Goal: Task Accomplishment & Management: Manage account settings

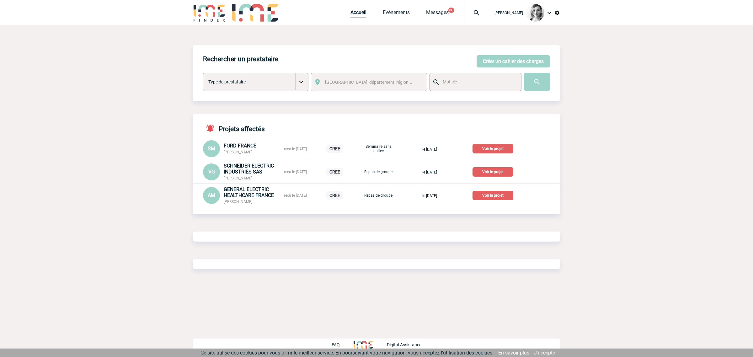
click at [485, 13] on img at bounding box center [476, 13] width 23 height 8
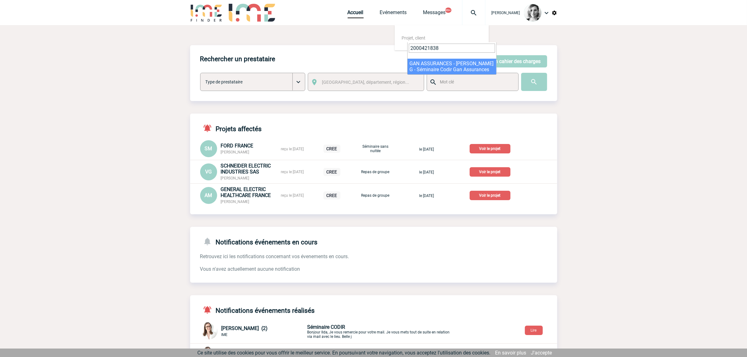
type input "2000421838"
click at [460, 78] on input "text" at bounding box center [475, 82] width 74 height 8
click at [472, 15] on img at bounding box center [474, 13] width 23 height 8
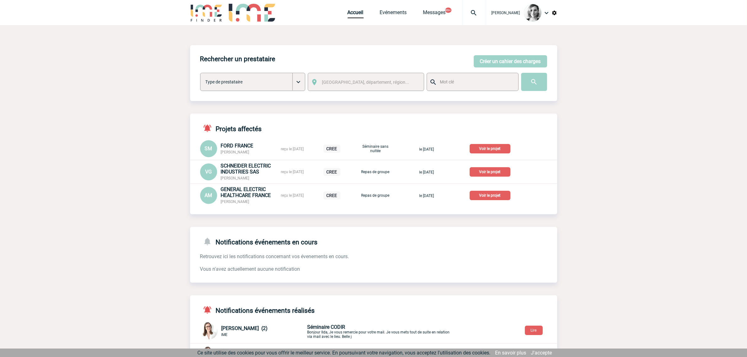
click at [472, 15] on img at bounding box center [474, 13] width 23 height 8
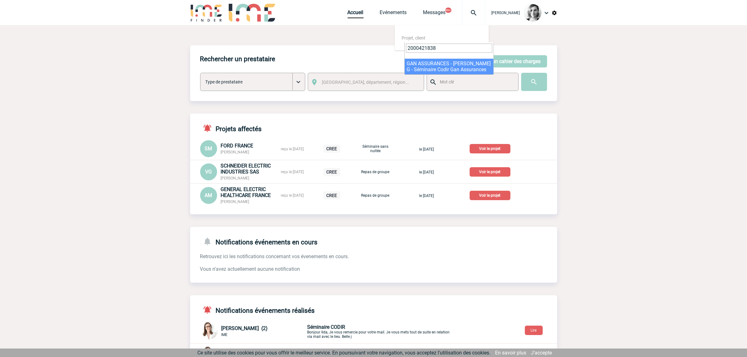
type input "2000421838"
select select "21339"
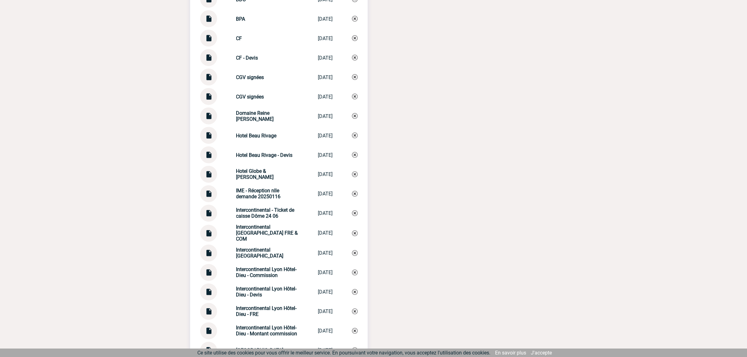
scroll to position [1412, 0]
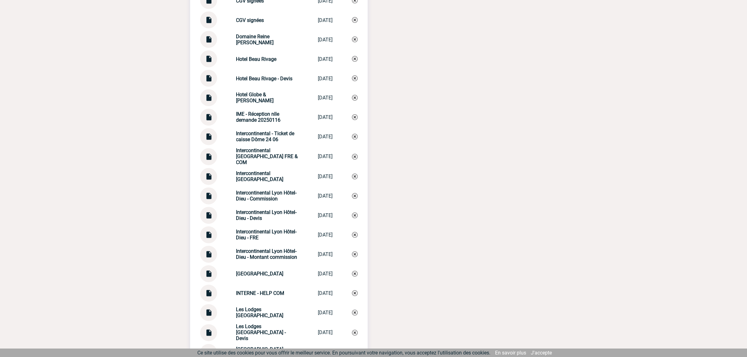
click at [209, 236] on img at bounding box center [209, 233] width 8 height 12
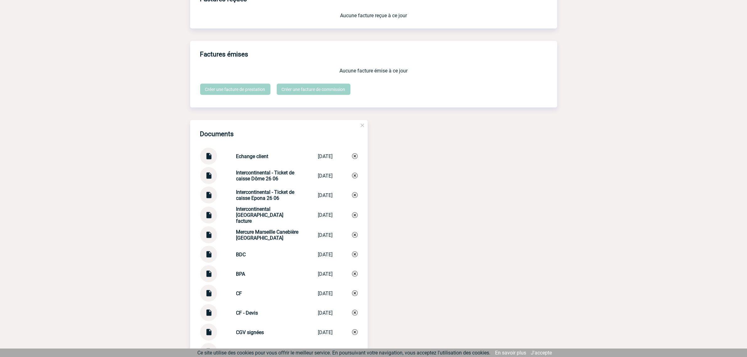
scroll to position [1098, 0]
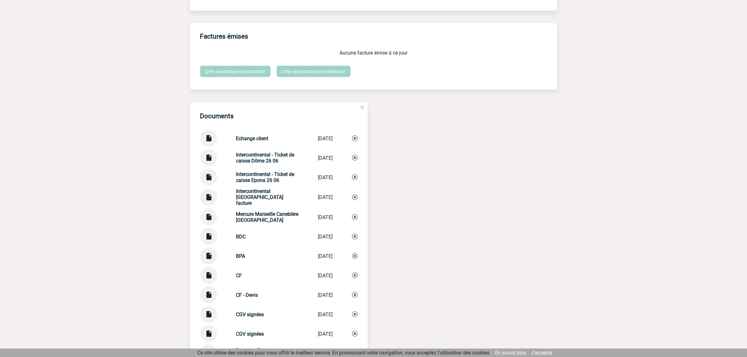
click at [206, 197] on img at bounding box center [209, 195] width 8 height 12
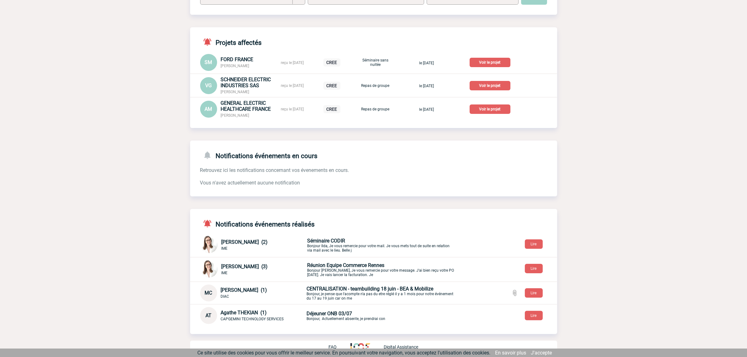
scroll to position [87, 0]
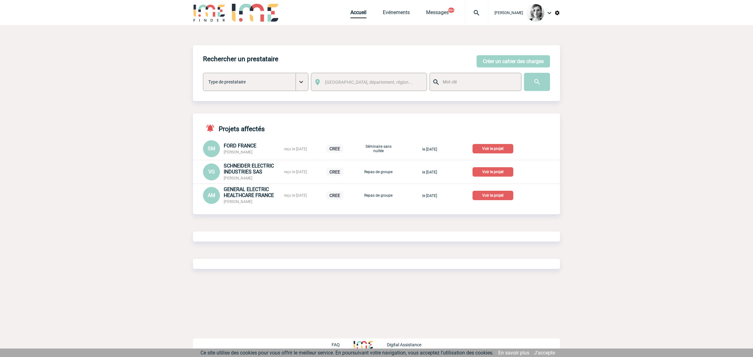
click at [488, 12] on img at bounding box center [476, 13] width 23 height 8
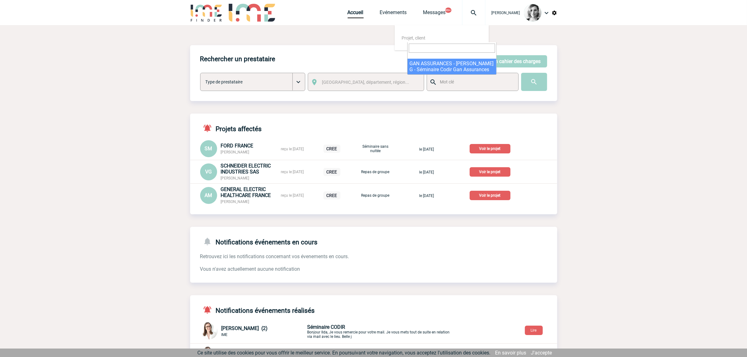
select select "21339"
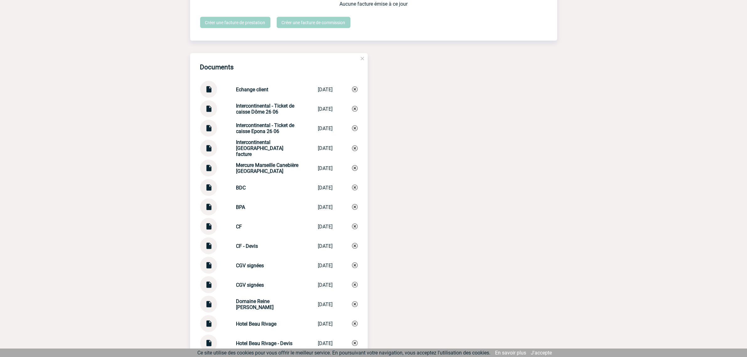
scroll to position [1138, 0]
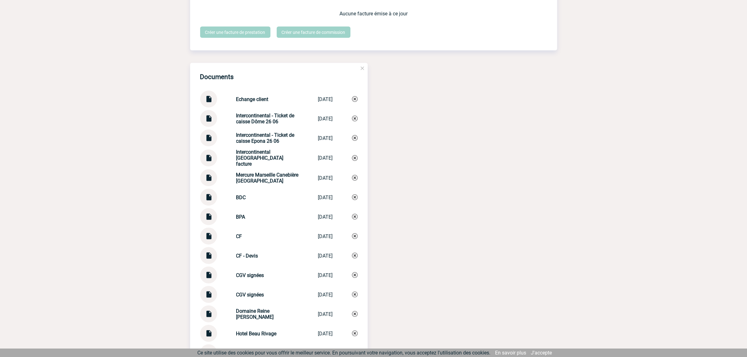
click at [209, 121] on img at bounding box center [209, 116] width 8 height 12
click at [209, 142] on img at bounding box center [209, 136] width 8 height 12
click at [208, 122] on img at bounding box center [209, 116] width 8 height 12
drag, startPoint x: 35, startPoint y: 108, endPoint x: 152, endPoint y: 185, distance: 139.8
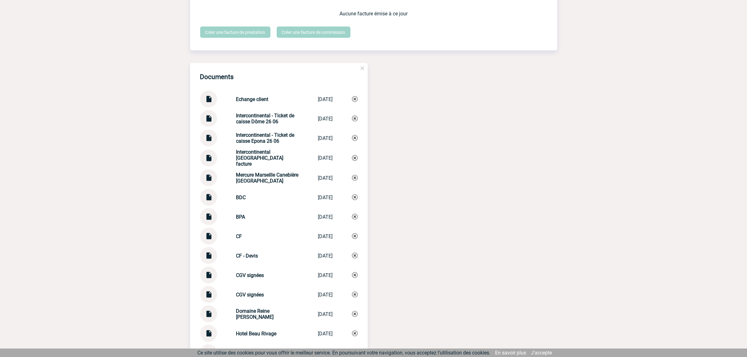
click at [206, 162] on img at bounding box center [209, 156] width 8 height 12
click at [207, 162] on img at bounding box center [209, 156] width 8 height 12
click at [206, 162] on img at bounding box center [209, 156] width 8 height 12
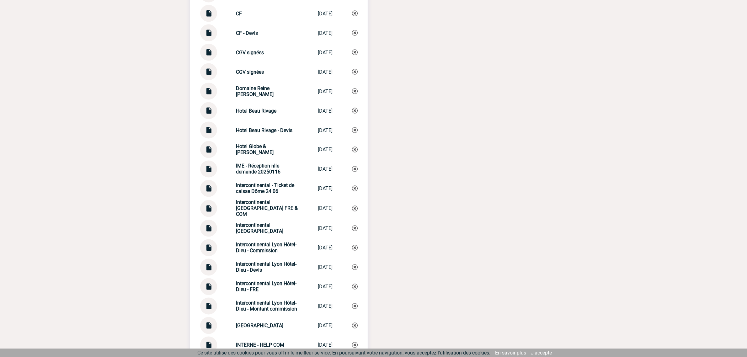
scroll to position [1373, 0]
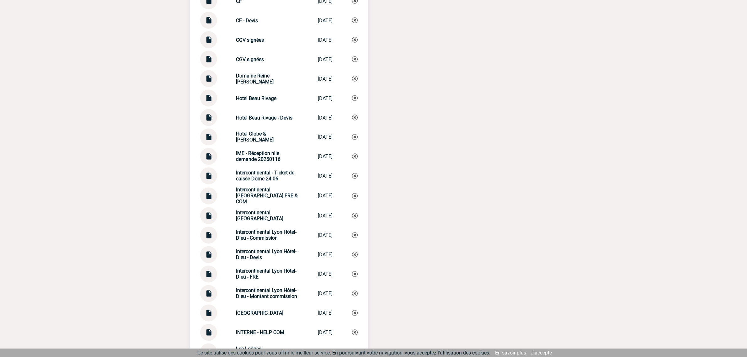
click at [209, 278] on img at bounding box center [209, 272] width 8 height 12
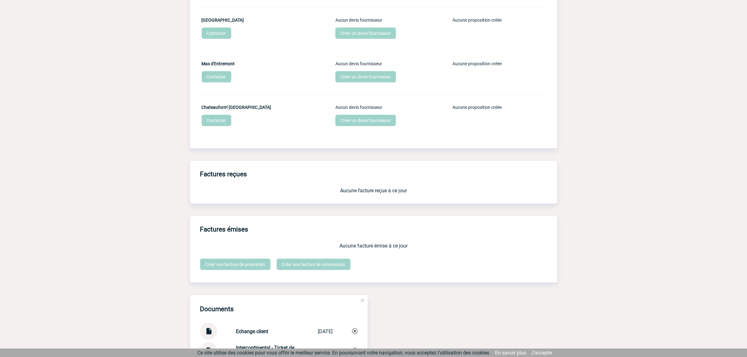
scroll to position [1020, 0]
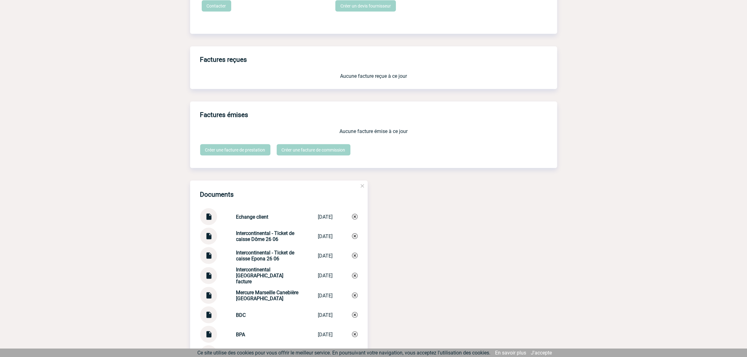
drag, startPoint x: 246, startPoint y: 279, endPoint x: 231, endPoint y: 277, distance: 15.0
click at [231, 277] on div "Intercontinental Lyon Hôtel-Dieu - Echange facture Intercontinent... 18/07/2025" at bounding box center [279, 276] width 158 height 18
copy strong "Intercontinental Lyon Hôtel-Dieu - Echange facture"
click at [357, 279] on img at bounding box center [355, 276] width 6 height 6
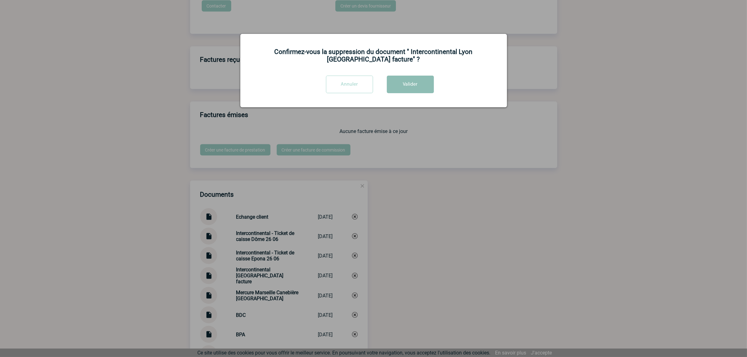
click at [428, 83] on button "Valider" at bounding box center [410, 85] width 47 height 18
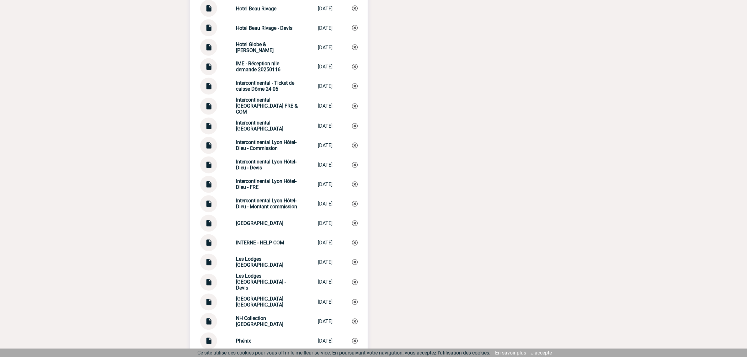
scroll to position [1601, 0]
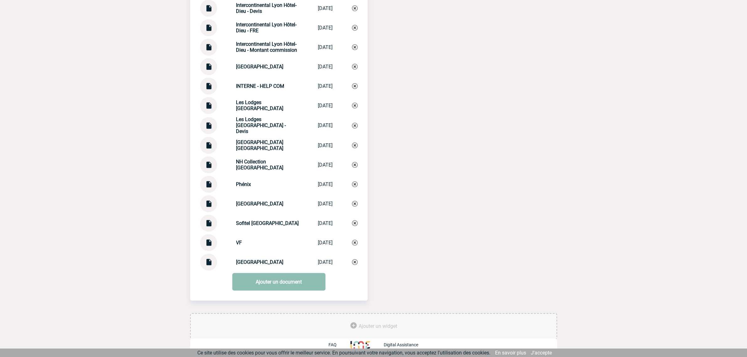
drag, startPoint x: 261, startPoint y: 280, endPoint x: 265, endPoint y: 274, distance: 7.3
click at [261, 280] on link "Ajouter un document" at bounding box center [278, 282] width 93 height 18
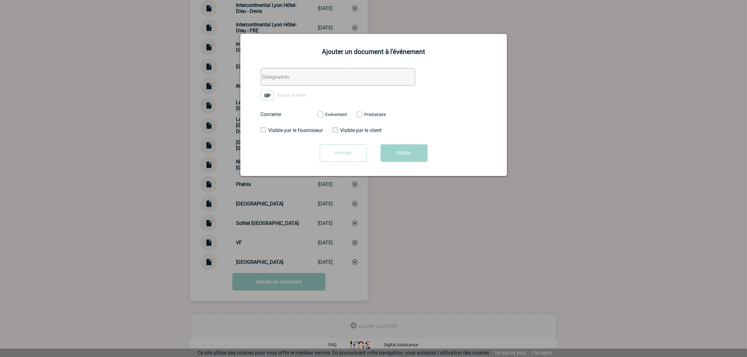
drag, startPoint x: 268, startPoint y: 80, endPoint x: 269, endPoint y: 85, distance: 4.7
click at [268, 80] on input "text" at bounding box center [338, 77] width 154 height 18
paste input "Intercontinental Lyon Hôtel-Dieu - Echange facture"
type input "Intercontinental Lyon Hôtel-Dieu - Echange facture"
click at [271, 93] on img at bounding box center [267, 95] width 13 height 10
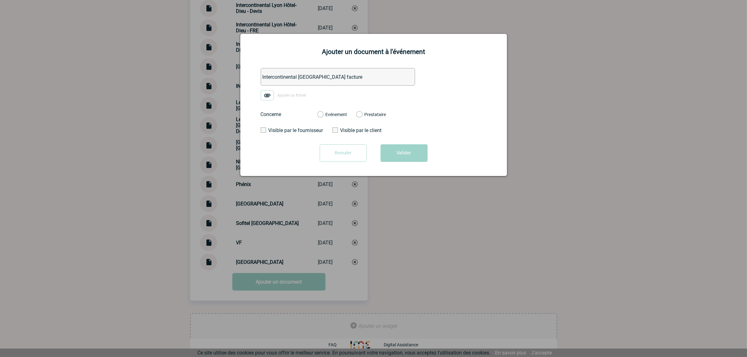
click at [0, 0] on input "Ajouter un fichier" at bounding box center [0, 0] width 0 height 0
click at [323, 117] on label "Evénement" at bounding box center [320, 115] width 6 height 6
click at [0, 0] on input "Evénement" at bounding box center [0, 0] width 0 height 0
click at [399, 151] on button "Valider" at bounding box center [404, 153] width 47 height 18
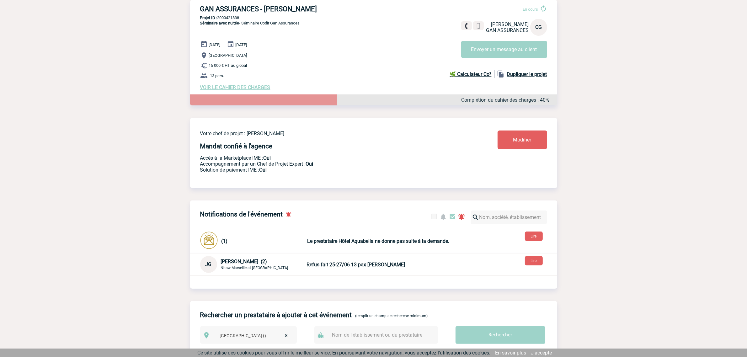
scroll to position [0, 0]
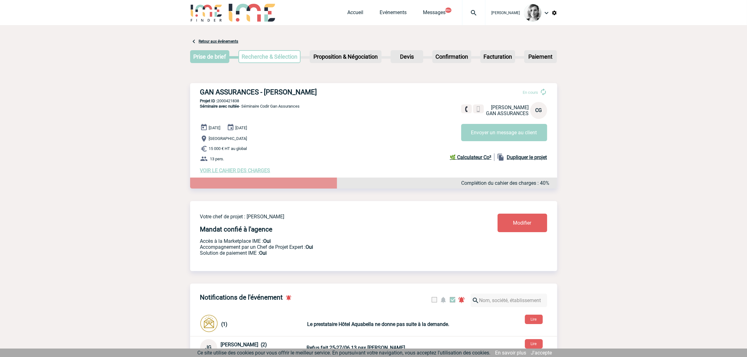
click at [480, 13] on img at bounding box center [474, 13] width 23 height 8
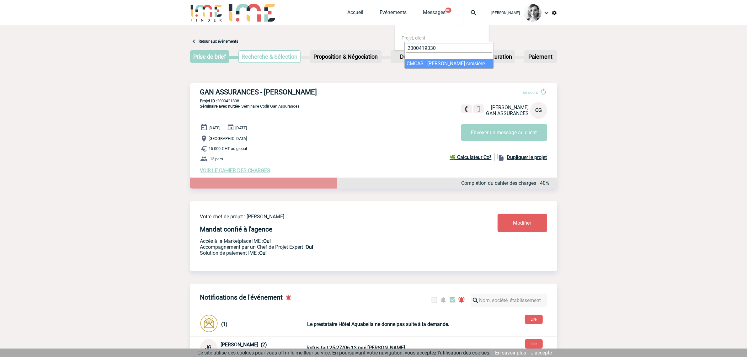
type input "2000419330"
select select "18831"
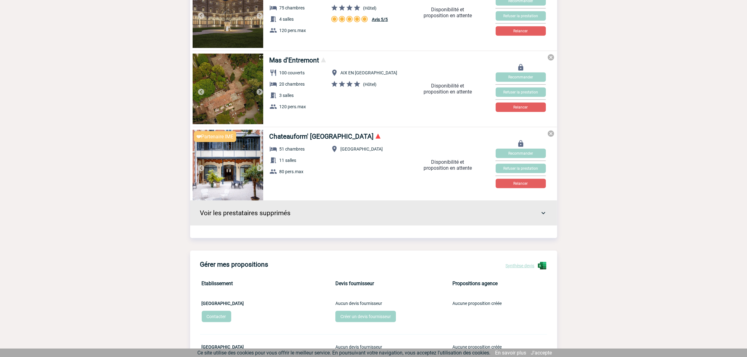
scroll to position [667, 0]
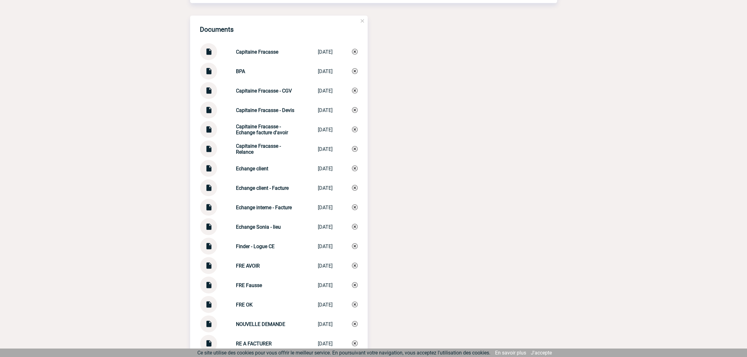
scroll to position [989, 0]
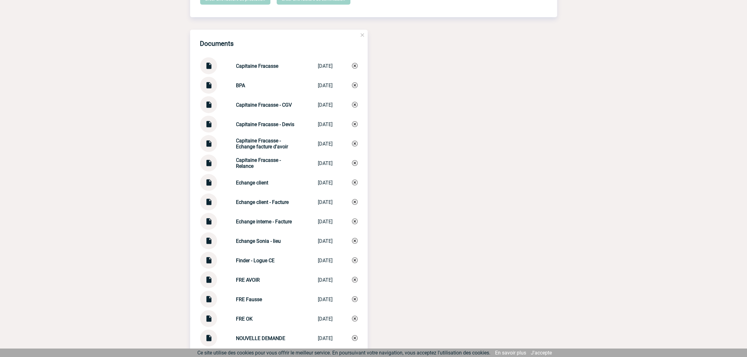
click at [211, 148] on img at bounding box center [209, 141] width 8 height 12
drag, startPoint x: 291, startPoint y: 154, endPoint x: 216, endPoint y: 144, distance: 75.3
click at [216, 144] on div "Capitaine Fracasse - Echange facture d'avoir Capitaine Fraca... 03/07/2025" at bounding box center [279, 143] width 158 height 17
copy div "Capitaine Fracasse - Echange facture d'avoir"
click at [354, 147] on img at bounding box center [355, 144] width 6 height 6
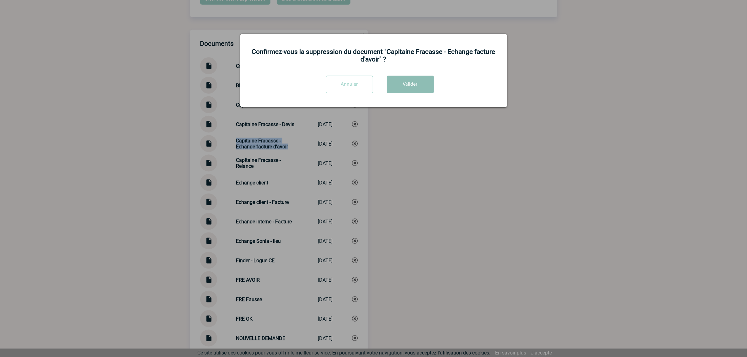
click at [400, 90] on button "Valider" at bounding box center [410, 85] width 47 height 18
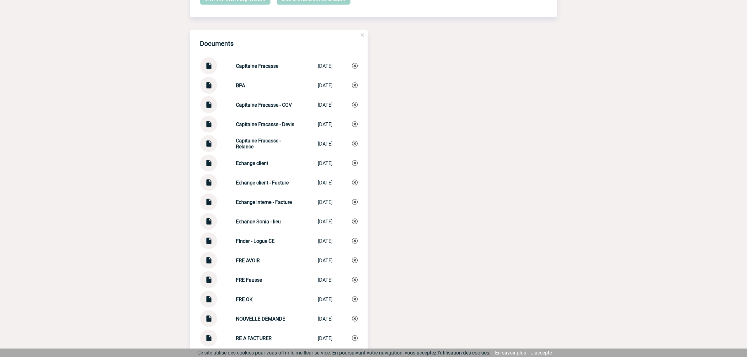
click at [207, 223] on img at bounding box center [209, 219] width 8 height 12
click at [209, 223] on img at bounding box center [209, 219] width 8 height 12
click at [209, 225] on img at bounding box center [209, 219] width 8 height 12
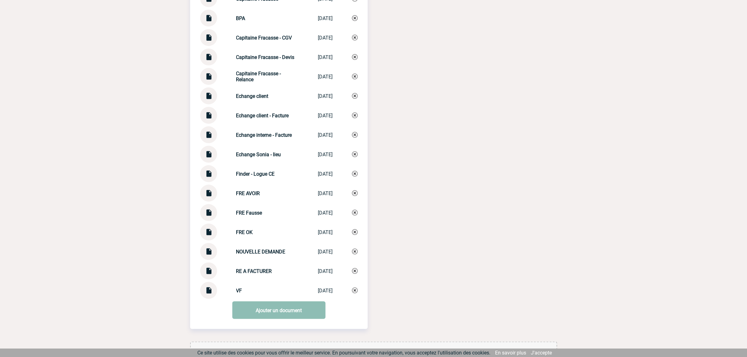
scroll to position [1087, 0]
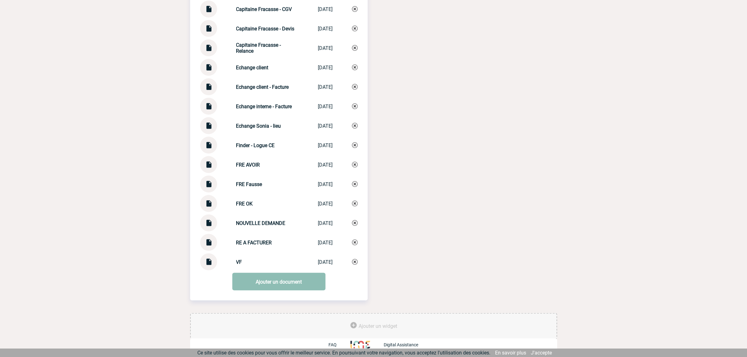
click at [268, 282] on link "Ajouter un document" at bounding box center [278, 282] width 93 height 18
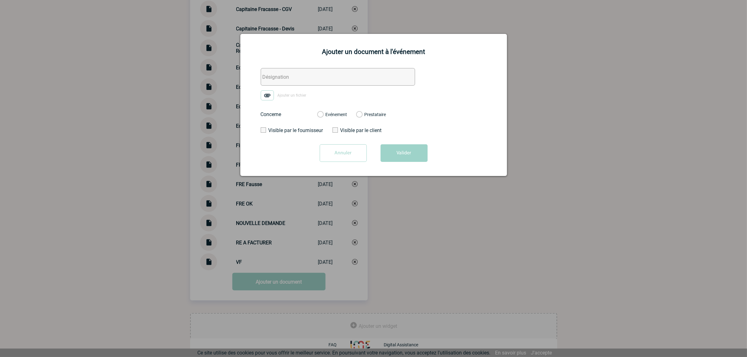
drag, startPoint x: 286, startPoint y: 78, endPoint x: 263, endPoint y: 94, distance: 28.4
click at [286, 78] on input "text" at bounding box center [338, 77] width 154 height 18
paste input "Capitaine Fracasse - Echange facture d'avoir"
type input "Capitaine Fracasse - Echange facture d'avoir"
click at [265, 94] on img at bounding box center [267, 95] width 13 height 10
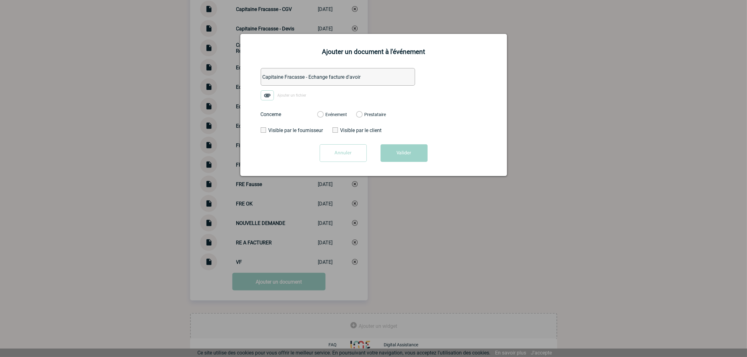
click at [0, 0] on input "Ajouter un fichier" at bounding box center [0, 0] width 0 height 0
click at [323, 114] on label "Evénement" at bounding box center [320, 115] width 6 height 6
click at [0, 0] on input "Evénement" at bounding box center [0, 0] width 0 height 0
click at [413, 142] on form "Capitaine Fracasse - Echange facture d'avoir TR_ URGENT - EVENEMENT 10_05_2025 …" at bounding box center [373, 117] width 251 height 99
click at [414, 153] on button "Valider" at bounding box center [404, 153] width 47 height 18
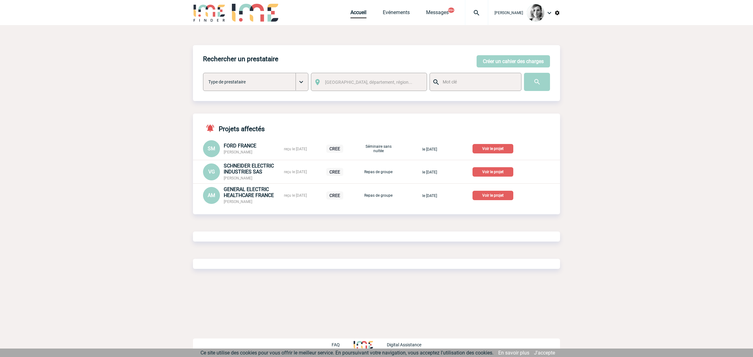
click at [483, 8] on div at bounding box center [476, 12] width 23 height 25
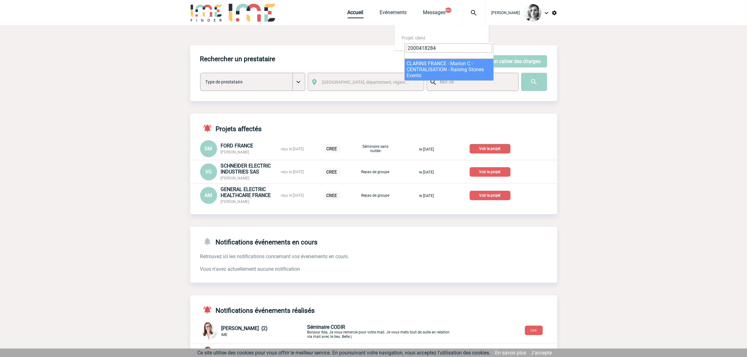
type input "2000418284"
select select "17785"
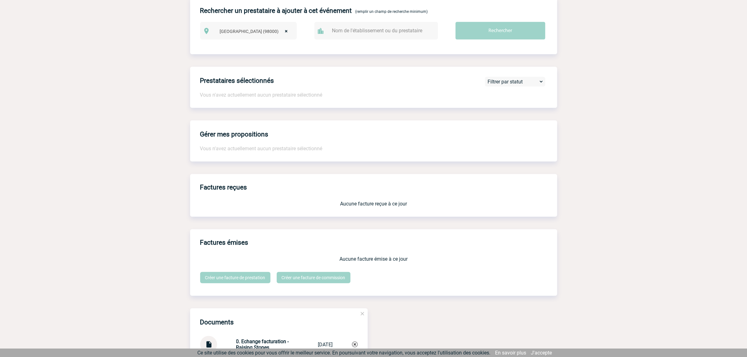
scroll to position [667, 0]
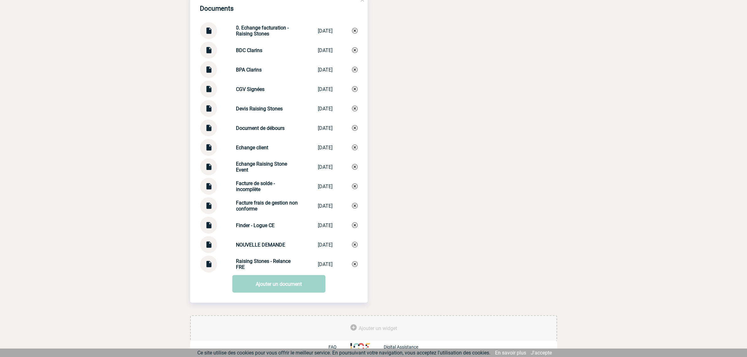
click at [210, 33] on img at bounding box center [209, 28] width 8 height 12
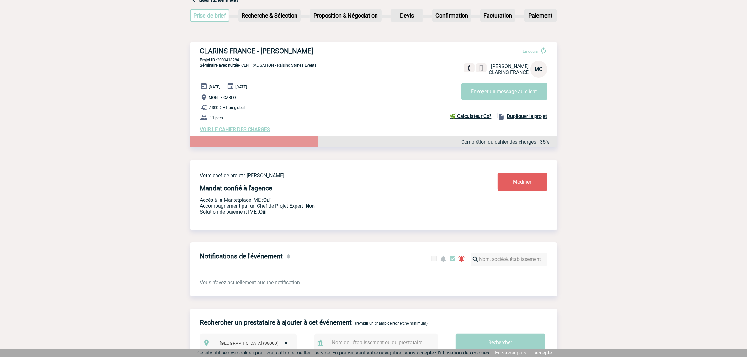
scroll to position [0, 0]
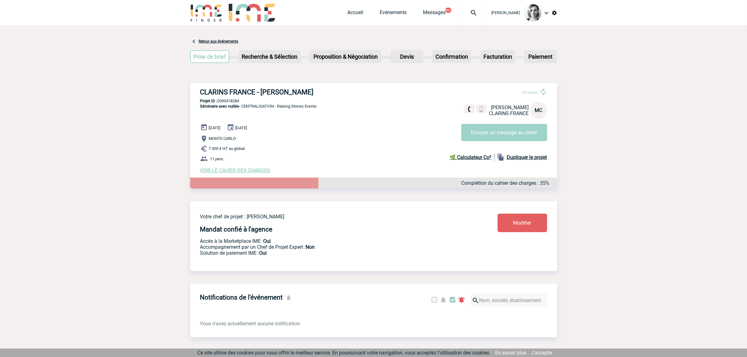
click at [476, 16] on img at bounding box center [474, 13] width 23 height 8
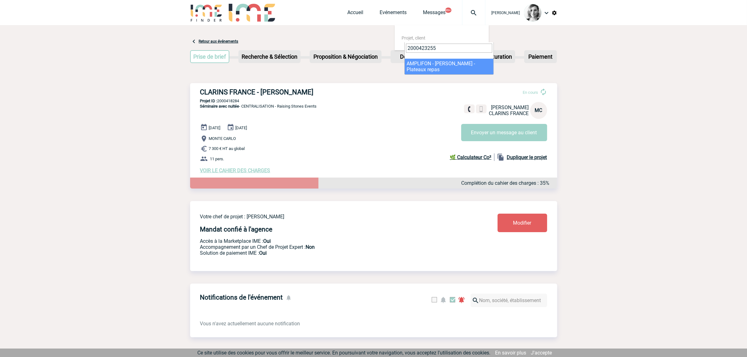
type input "2000423255"
select select "22756"
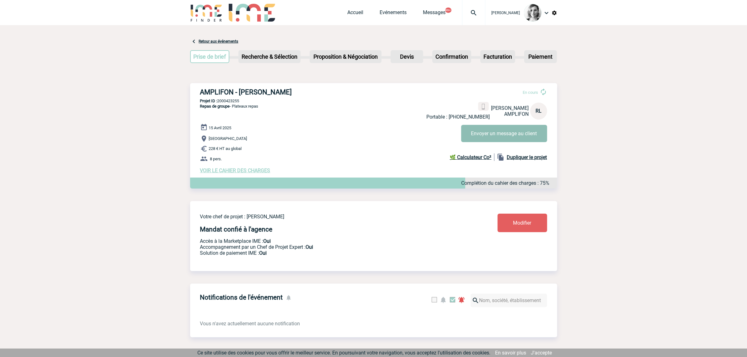
click at [496, 134] on button "Envoyer un message au client" at bounding box center [504, 133] width 86 height 17
